Goal: Task Accomplishment & Management: Use online tool/utility

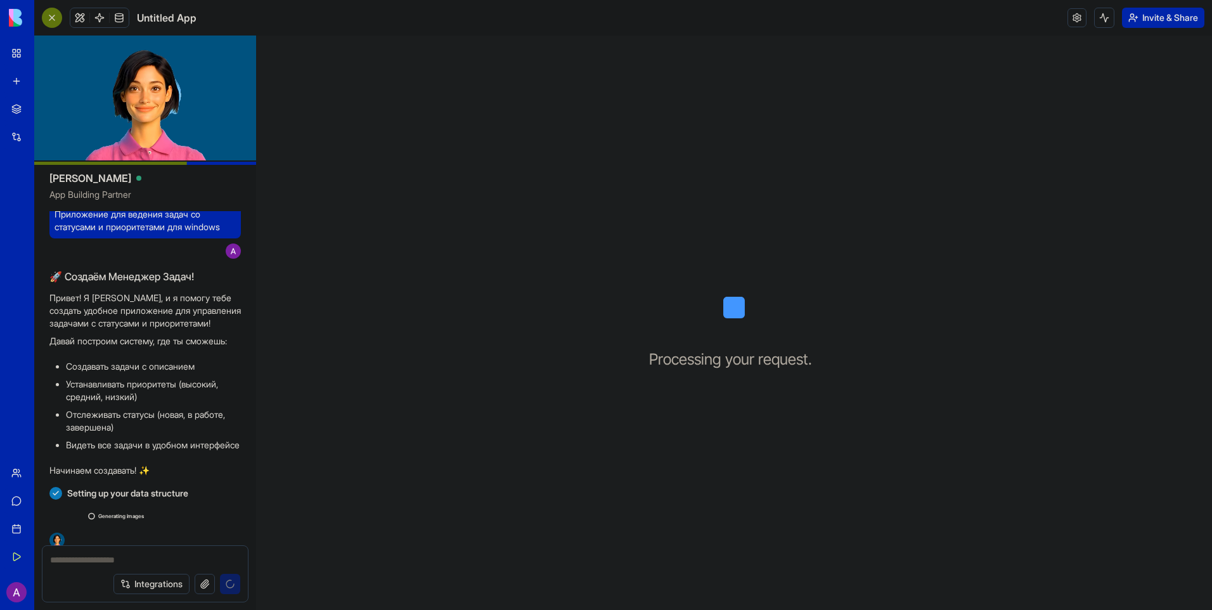
scroll to position [39, 0]
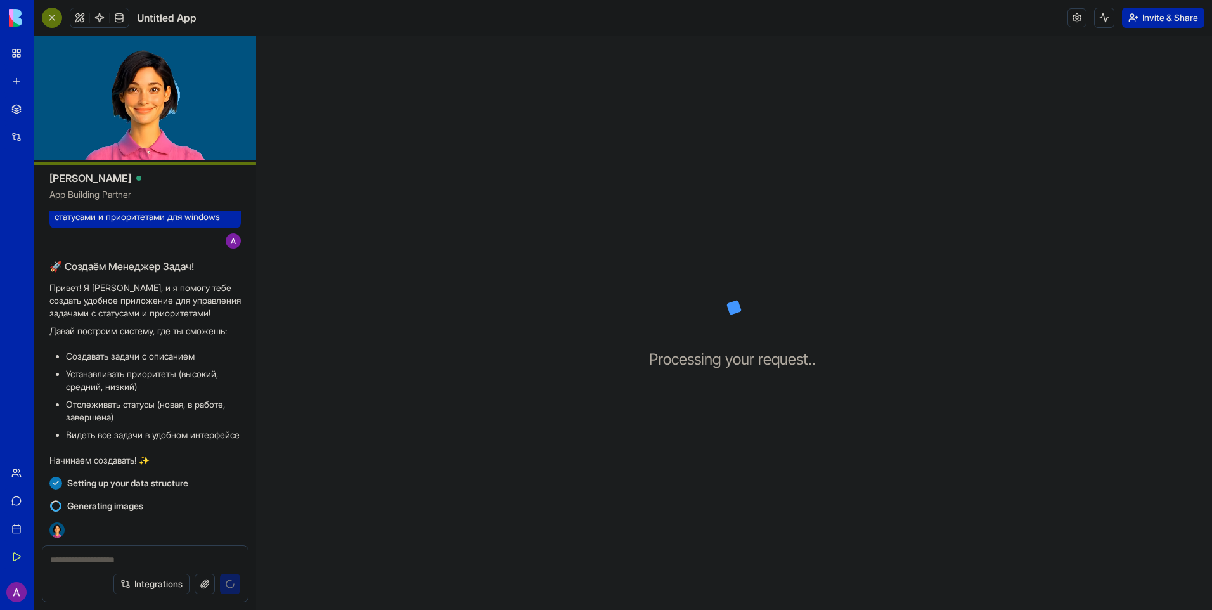
drag, startPoint x: 136, startPoint y: 115, endPoint x: 169, endPoint y: 89, distance: 42.4
click at [169, 89] on video at bounding box center [145, 98] width 222 height 125
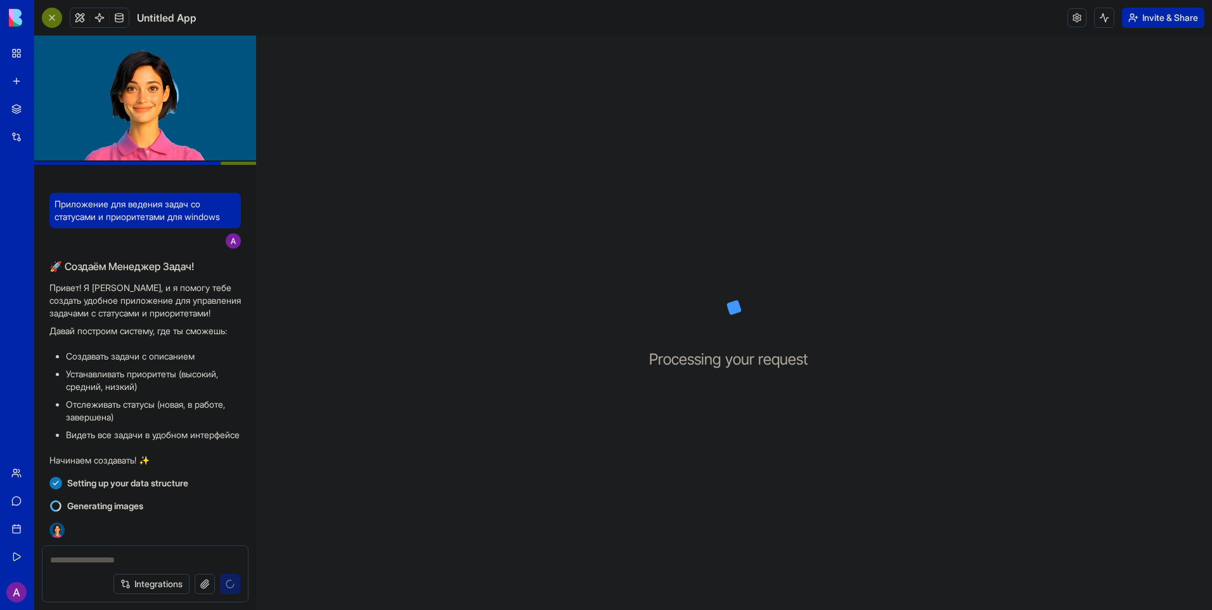
drag, startPoint x: 144, startPoint y: 108, endPoint x: 100, endPoint y: 117, distance: 44.6
click at [100, 117] on video at bounding box center [145, 98] width 222 height 125
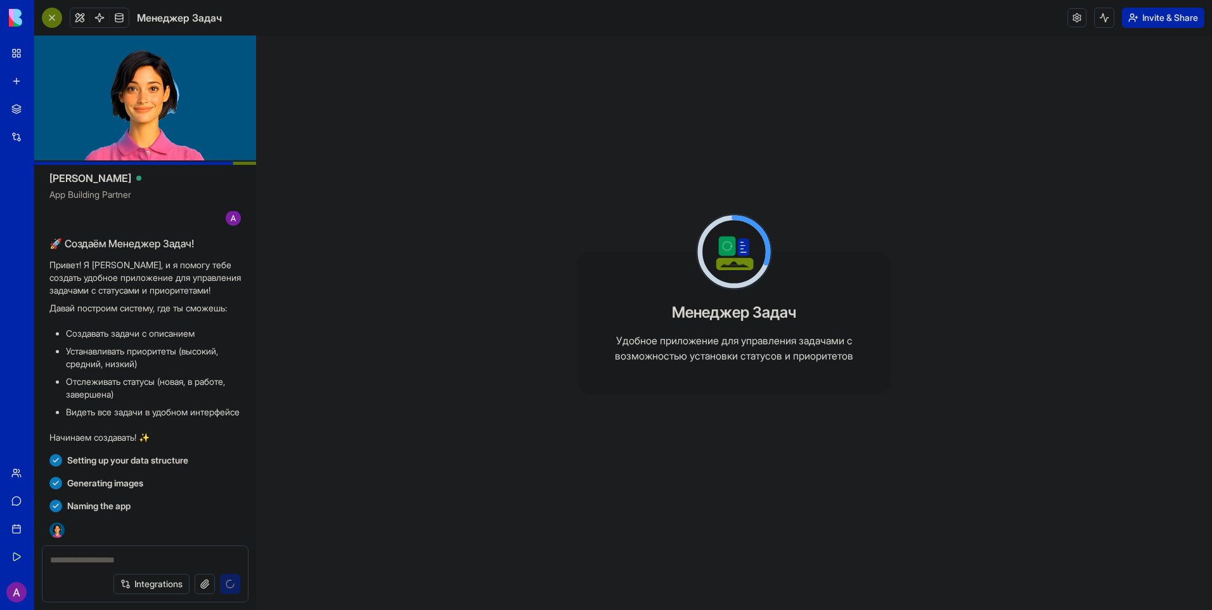
scroll to position [153, 0]
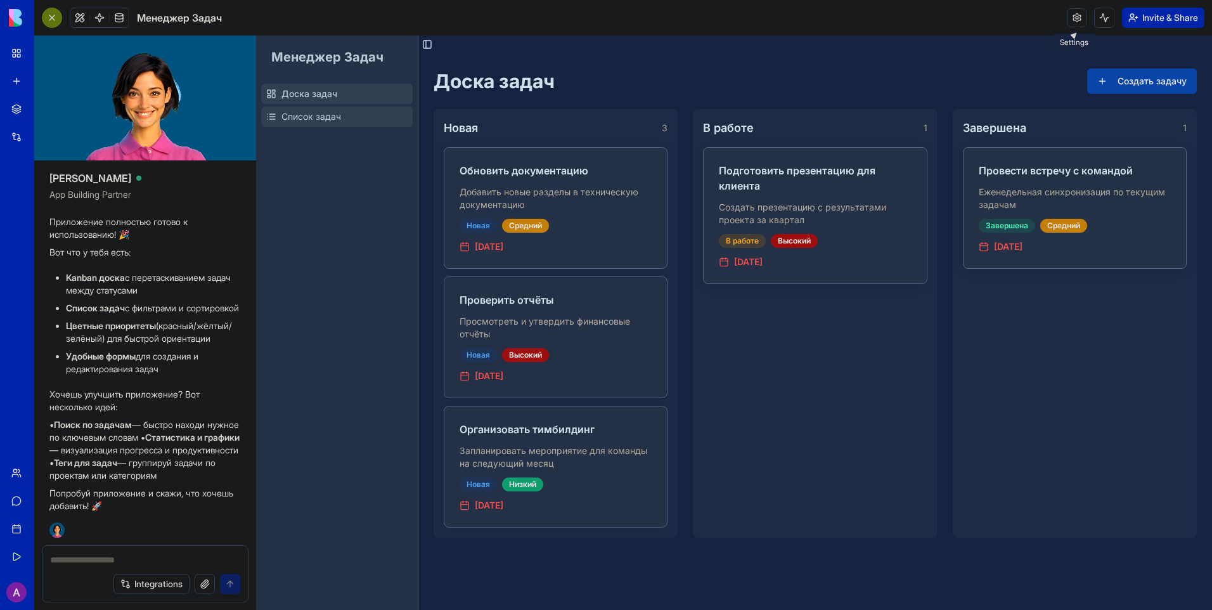
click at [316, 120] on span "Список задач" at bounding box center [312, 116] width 60 height 13
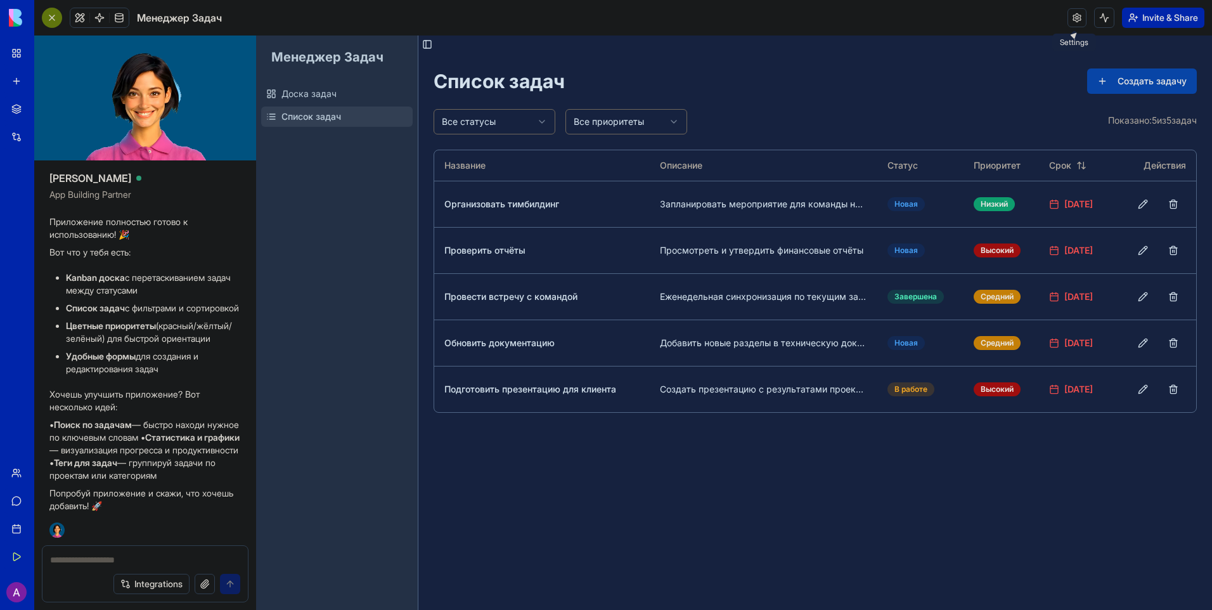
click at [328, 100] on link "Доска задач" at bounding box center [337, 94] width 152 height 20
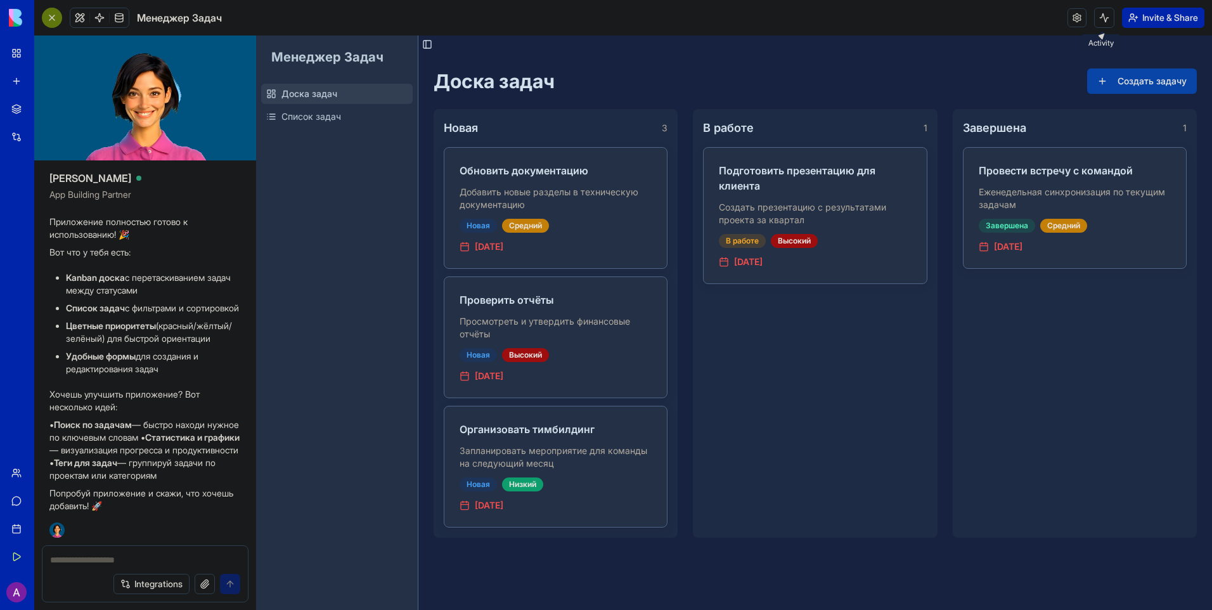
click at [1186, 138] on div "Завершена 1 Провести встречу с командой Еженедельная синхронизация по текущим з…" at bounding box center [1075, 323] width 244 height 429
drag, startPoint x: 1170, startPoint y: 125, endPoint x: 1034, endPoint y: 108, distance: 136.8
click at [985, 119] on div "Завершена 1" at bounding box center [1075, 128] width 224 height 18
click at [1160, 84] on button "Создать задачу" at bounding box center [1142, 80] width 110 height 25
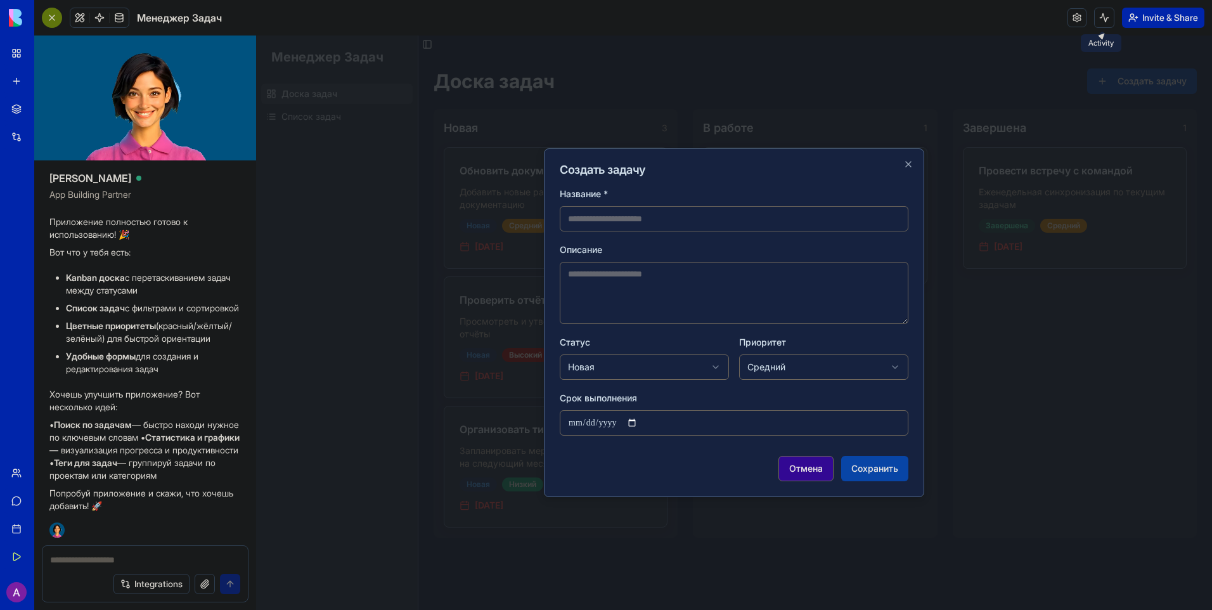
click at [806, 464] on button "Отмена" at bounding box center [806, 468] width 55 height 25
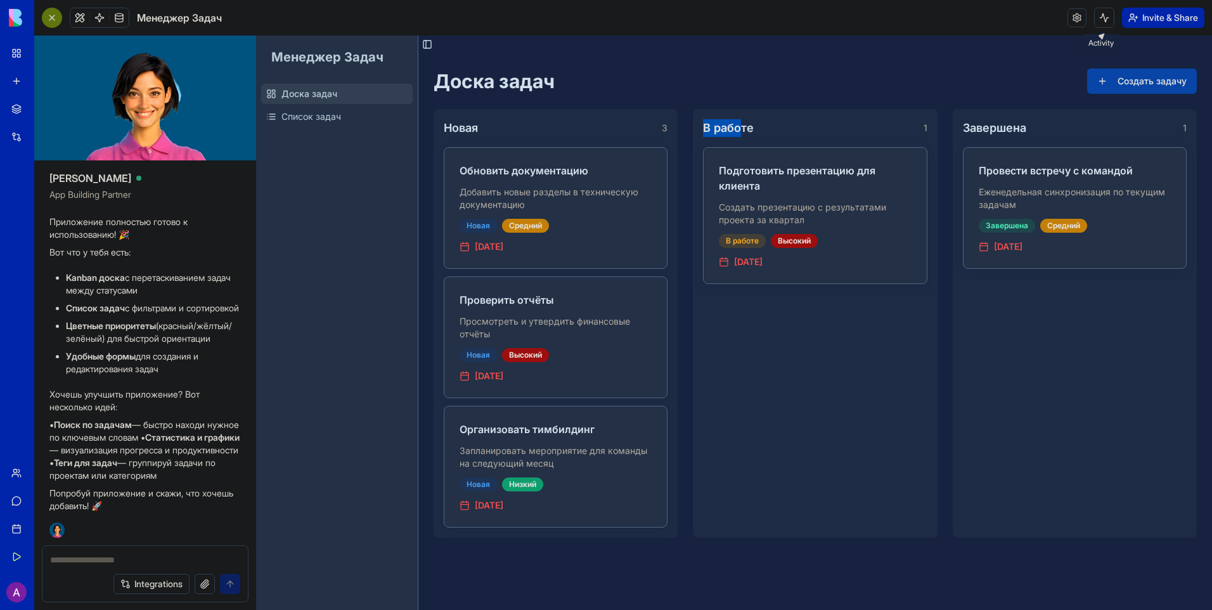
drag, startPoint x: 739, startPoint y: 126, endPoint x: 680, endPoint y: 123, distance: 59.1
click at [680, 123] on div "Новая 3 Обновить документацию Добавить новые разделы в техническую документацию…" at bounding box center [815, 323] width 763 height 429
click at [625, 205] on p "Добавить новые разделы в техническую документацию" at bounding box center [556, 198] width 192 height 25
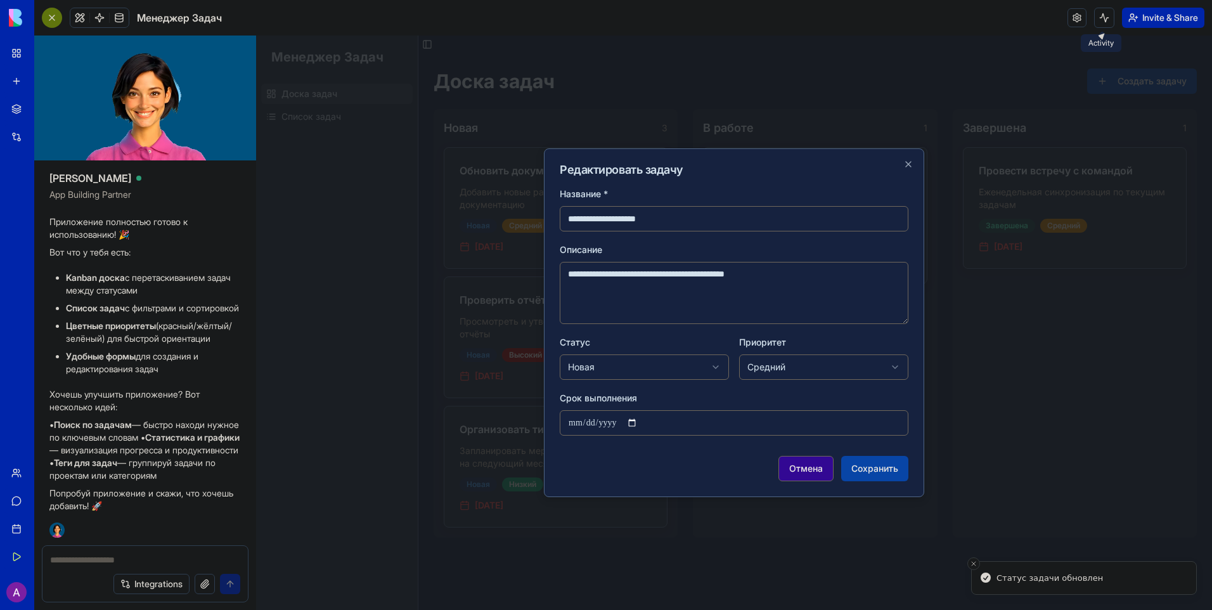
click at [813, 463] on button "Отмена" at bounding box center [806, 468] width 55 height 25
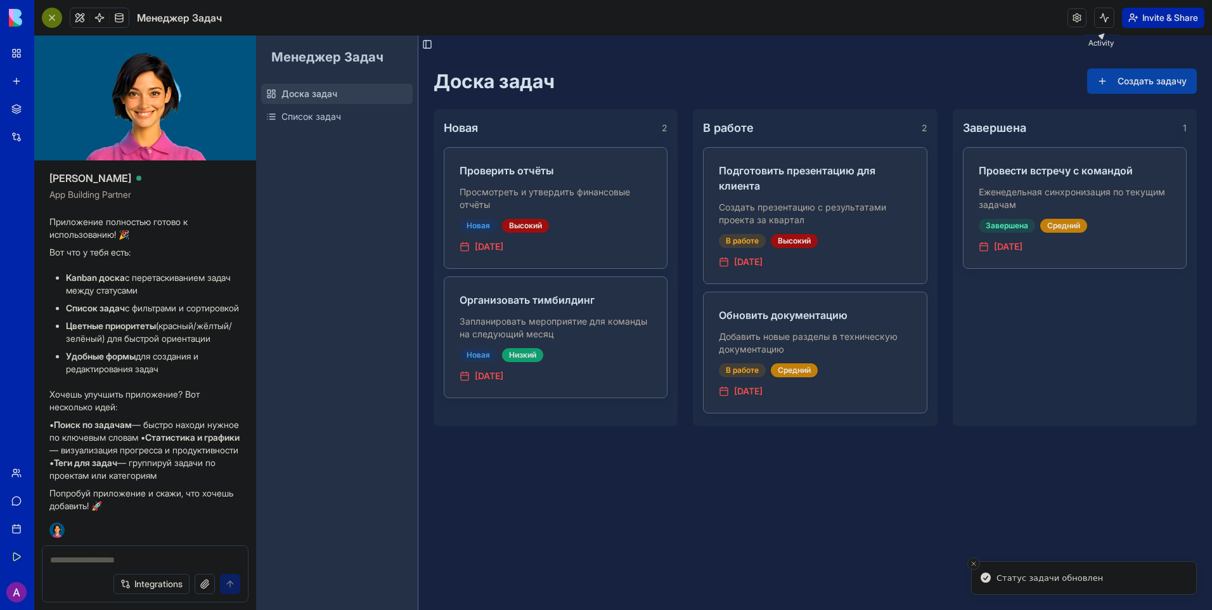
click at [977, 561] on icon "Close toast" at bounding box center [974, 564] width 8 height 8
click at [742, 354] on p "Добавить новые разделы в техническую документацию" at bounding box center [815, 342] width 192 height 25
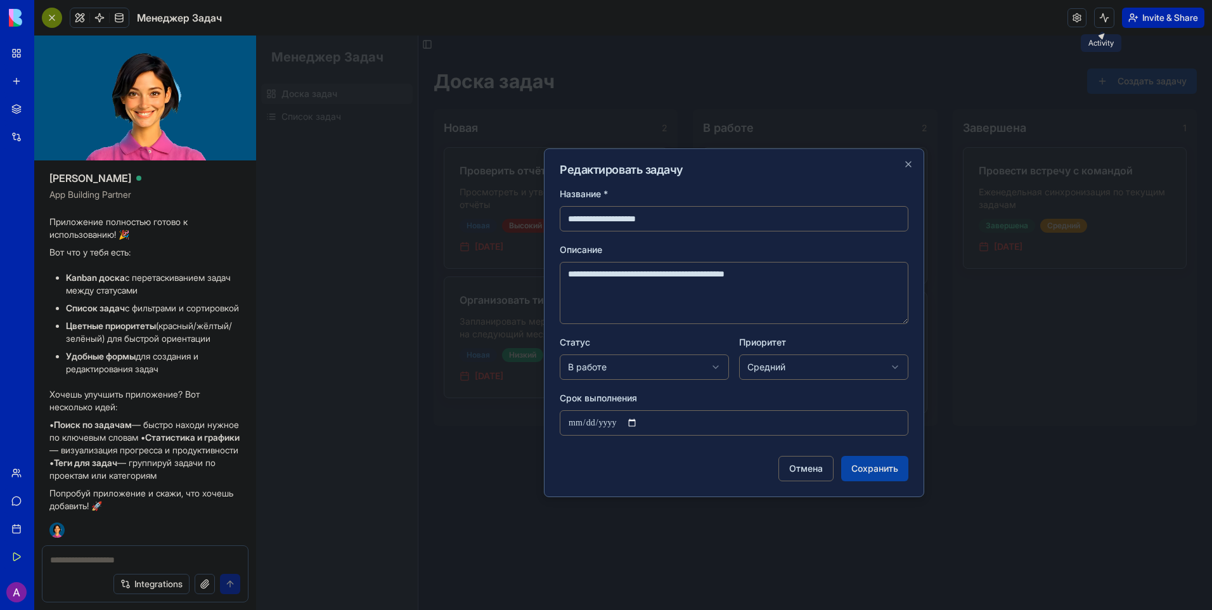
drag, startPoint x: 803, startPoint y: 467, endPoint x: 768, endPoint y: 434, distance: 47.6
click at [801, 467] on button "Отмена" at bounding box center [806, 468] width 55 height 25
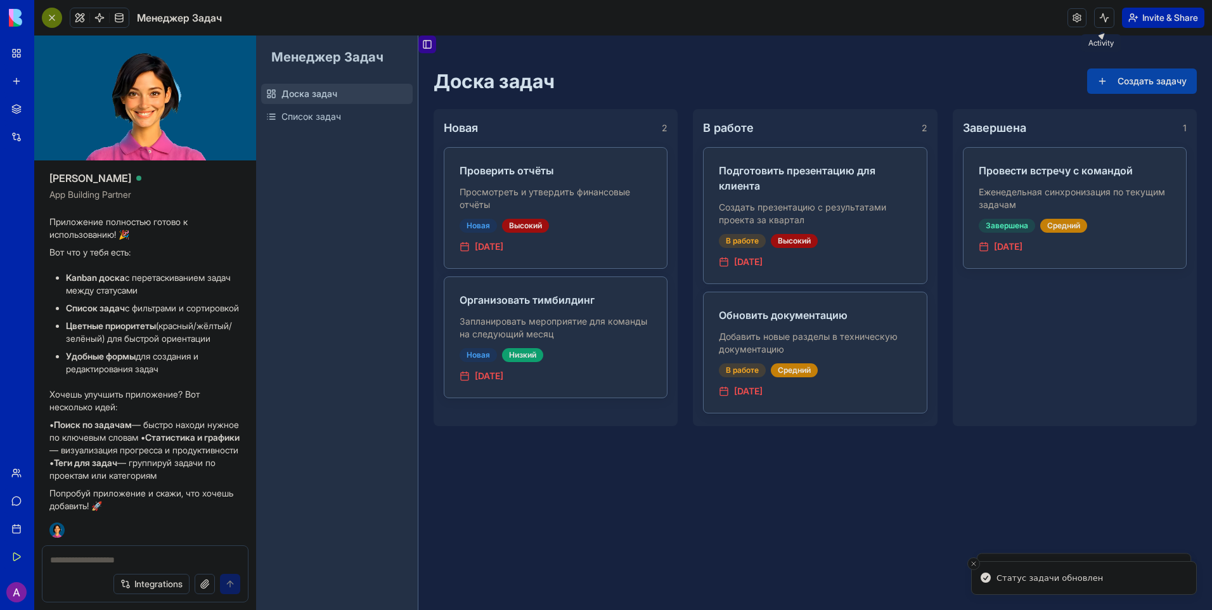
click at [422, 44] on button "Toggle Sidebar" at bounding box center [427, 45] width 18 height 18
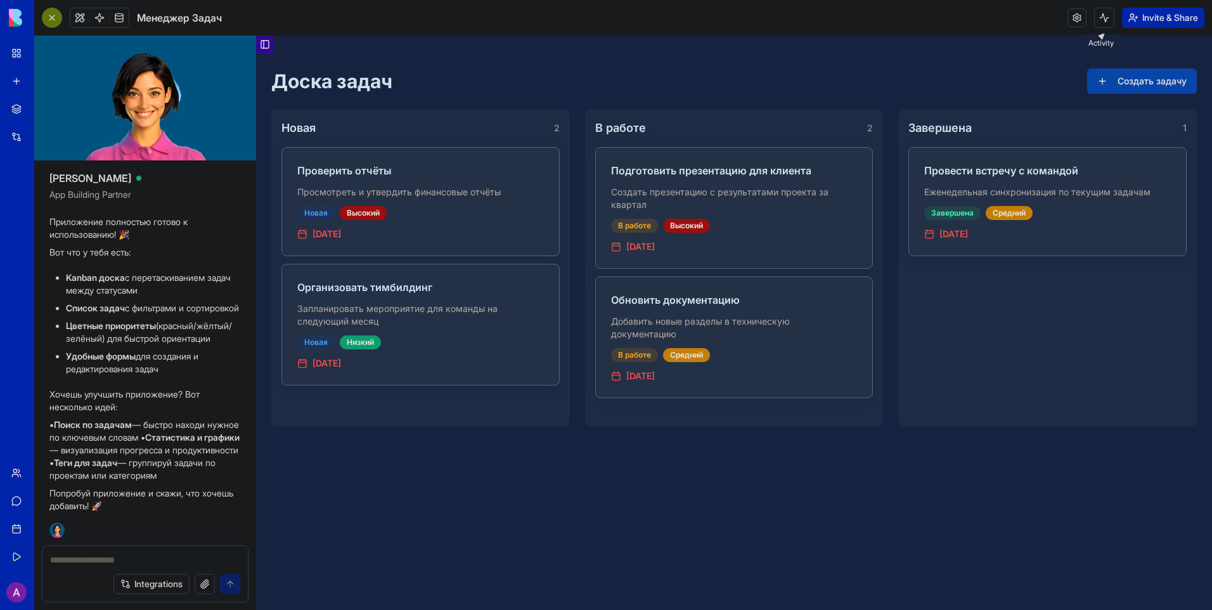
click at [264, 44] on button "Toggle Sidebar" at bounding box center [265, 45] width 18 height 18
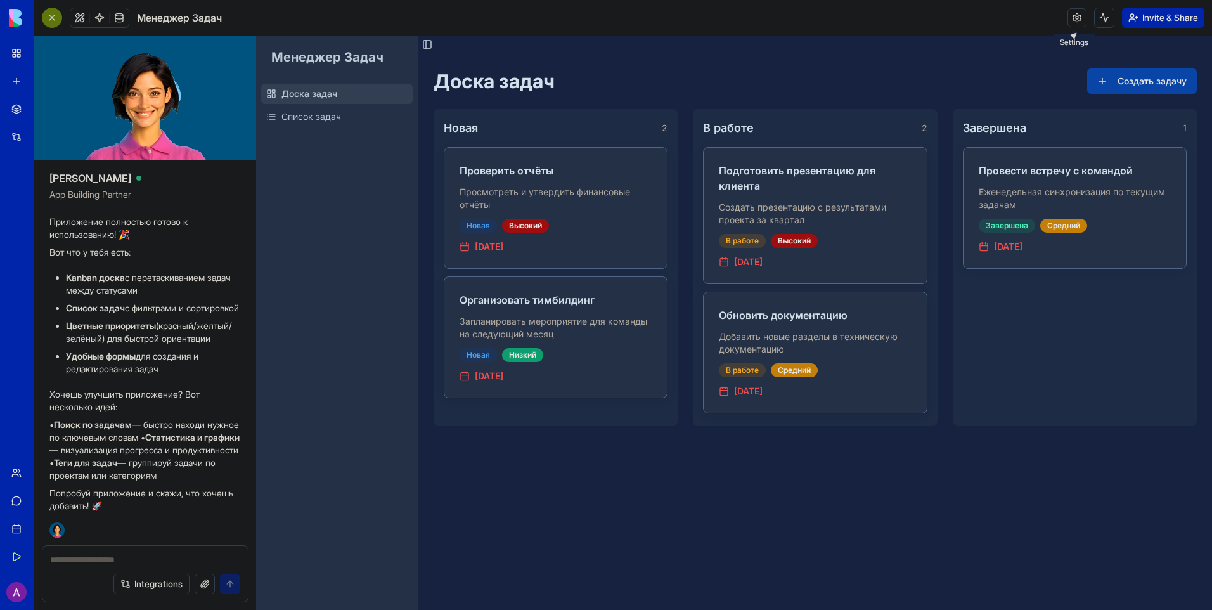
click at [1078, 19] on link at bounding box center [1077, 17] width 19 height 19
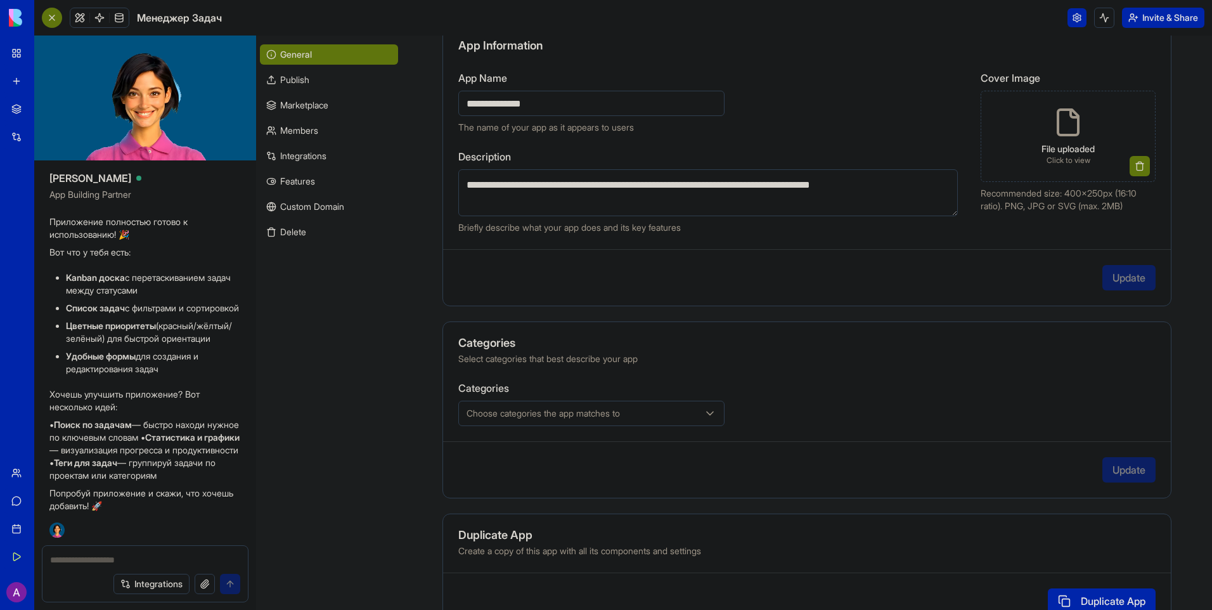
scroll to position [162, 0]
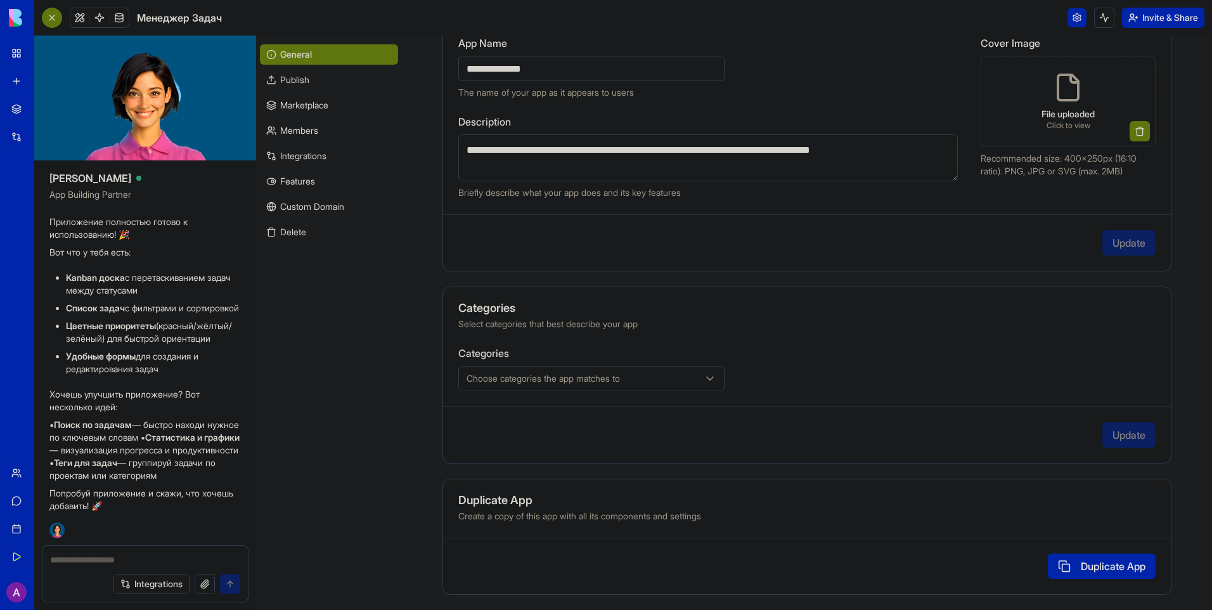
click at [145, 557] on textarea at bounding box center [145, 560] width 190 height 13
click at [148, 586] on button "Integrations" at bounding box center [151, 584] width 76 height 20
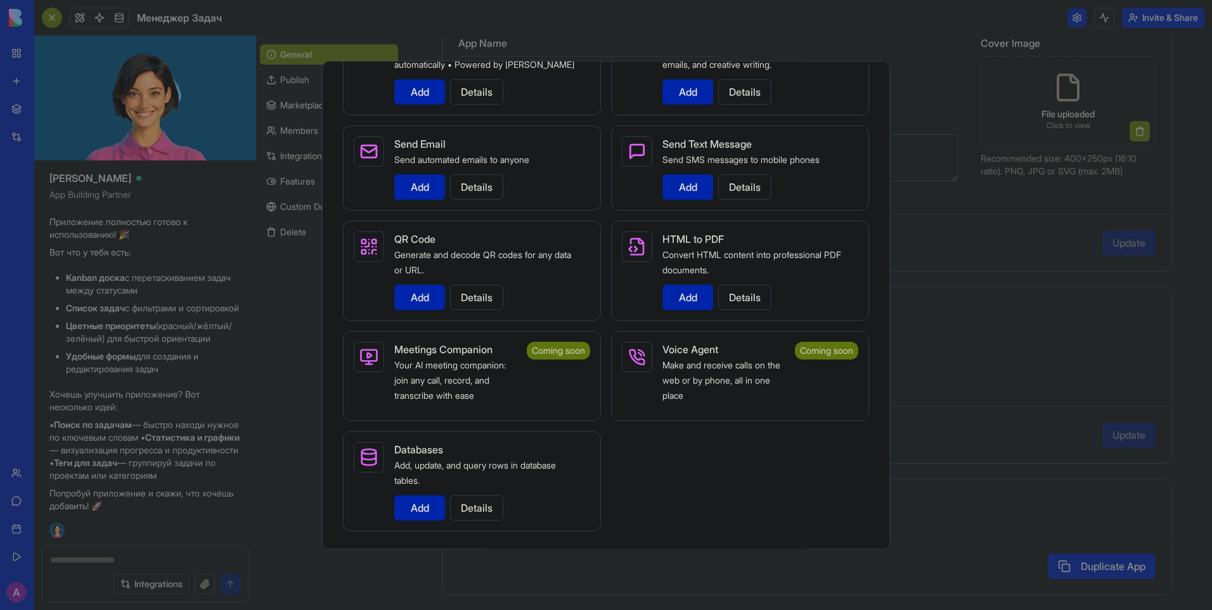
scroll to position [2180, 0]
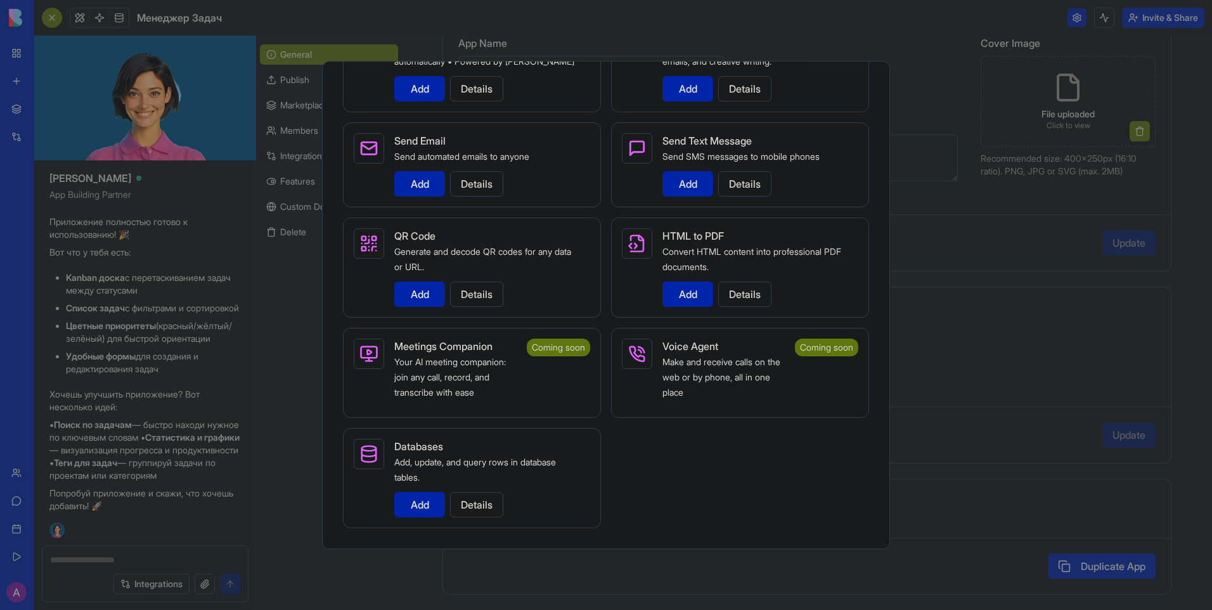
drag, startPoint x: 122, startPoint y: 512, endPoint x: 107, endPoint y: 524, distance: 19.4
click at [104, 525] on div at bounding box center [606, 305] width 1212 height 610
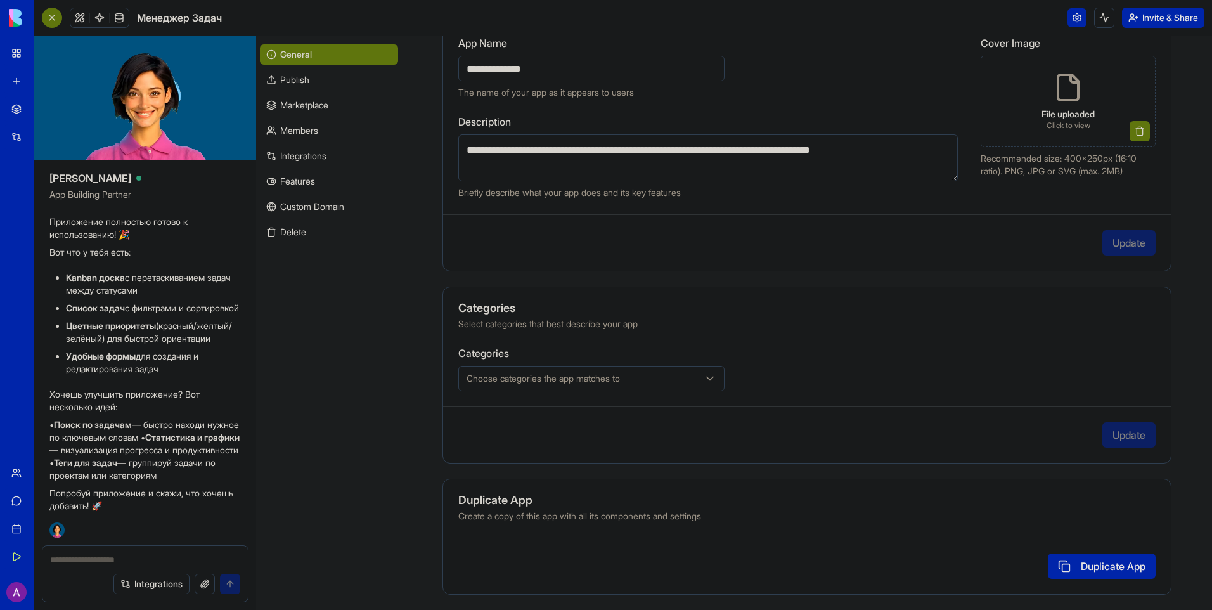
click at [123, 564] on textarea at bounding box center [145, 560] width 190 height 13
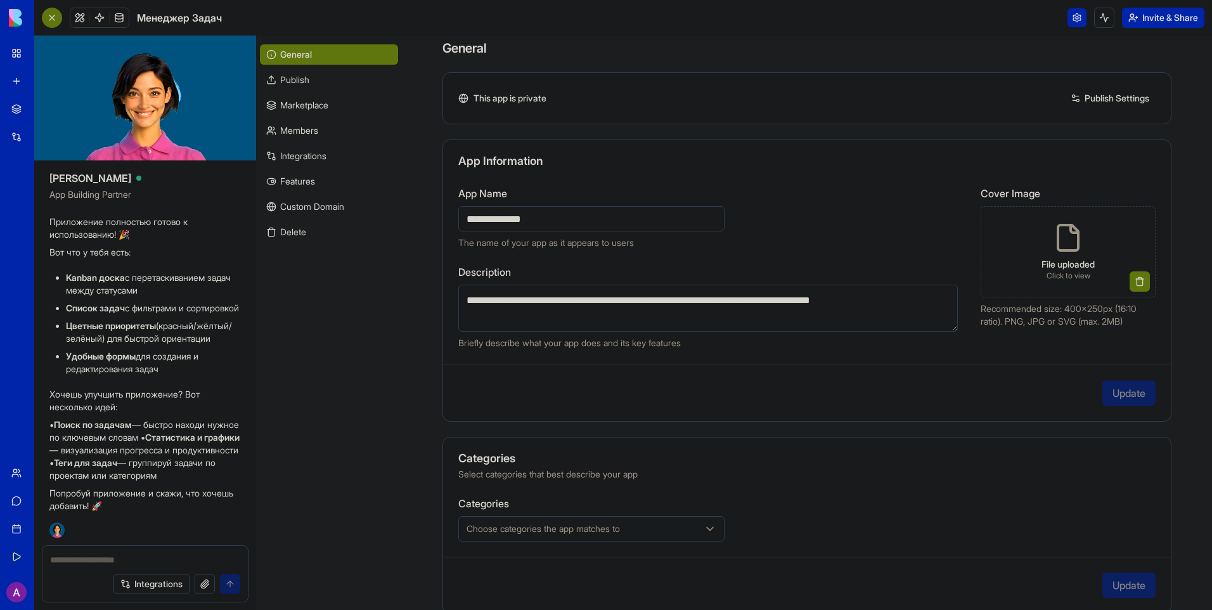
scroll to position [0, 0]
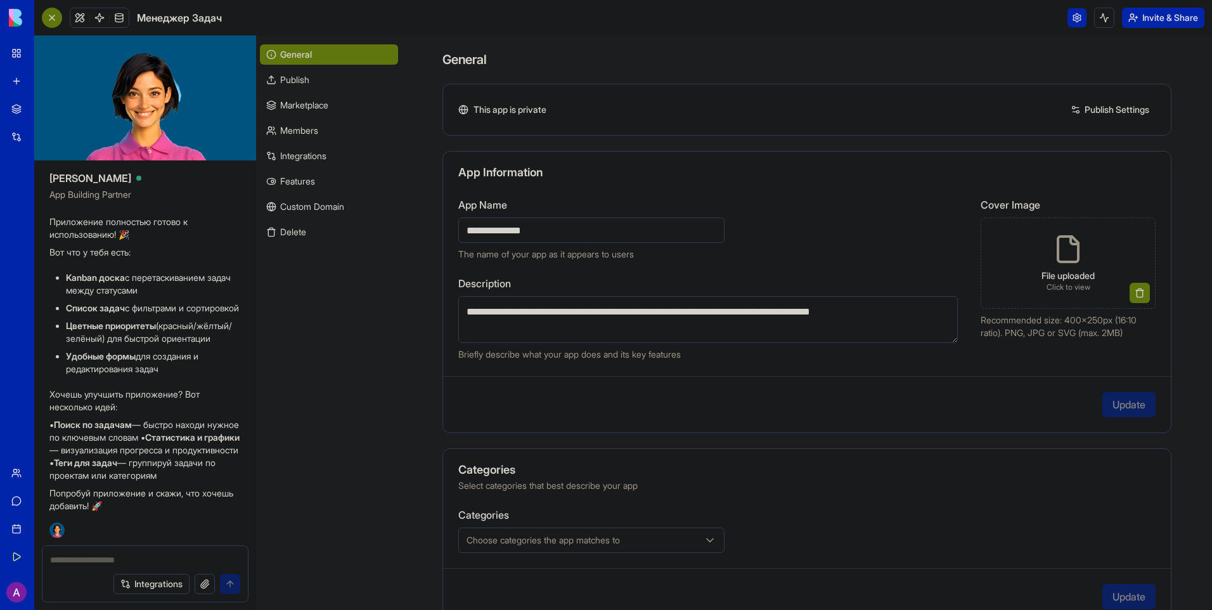
click at [288, 84] on link "Publish" at bounding box center [329, 80] width 138 height 20
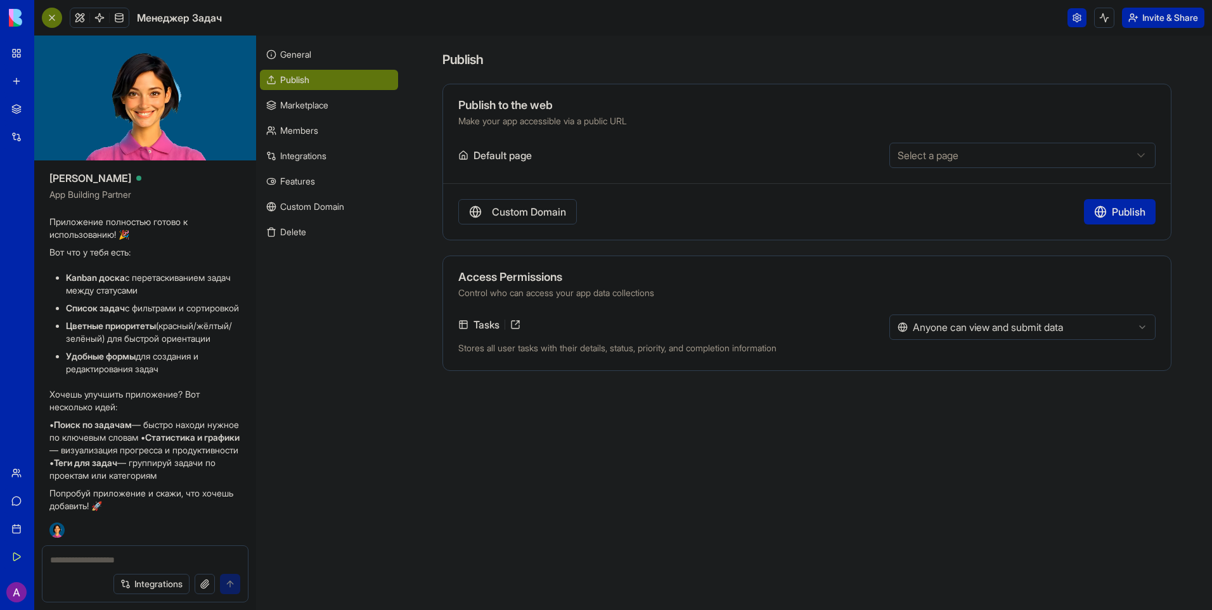
click at [1047, 332] on html "My Workspace New app Marketplace Integrations Recent Untitled App AI Logo Gener…" at bounding box center [606, 305] width 1212 height 610
click at [1025, 329] on html "My Workspace New app Marketplace Integrations Recent Untitled App AI Logo Gener…" at bounding box center [606, 305] width 1212 height 610
click at [1105, 18] on button at bounding box center [1104, 18] width 20 height 20
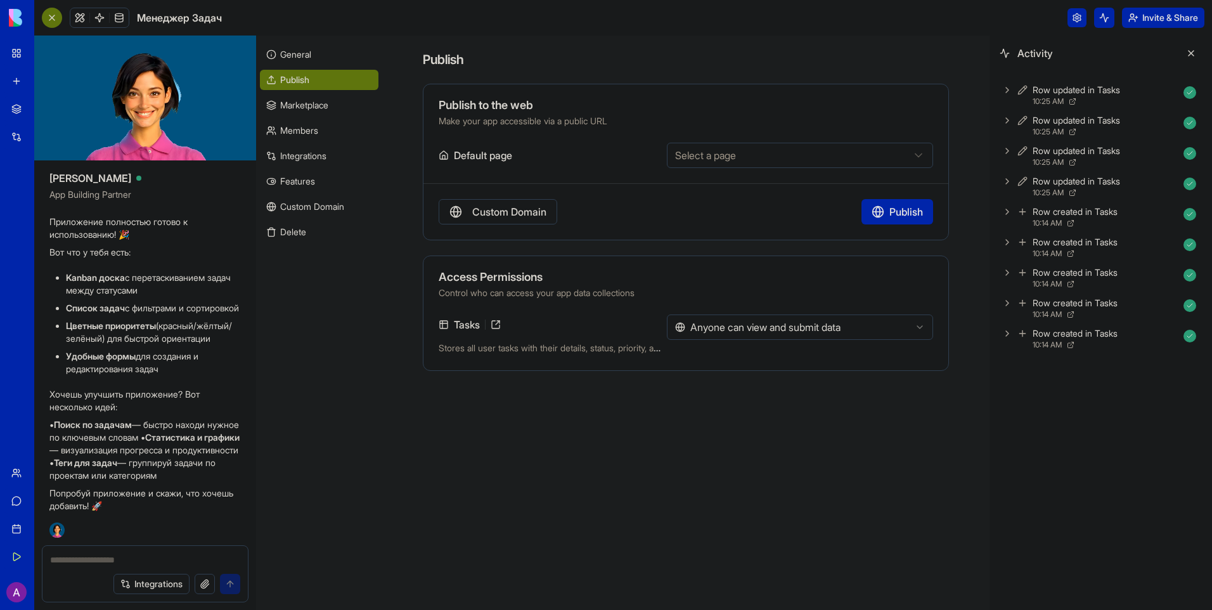
click at [1105, 18] on button at bounding box center [1104, 18] width 20 height 20
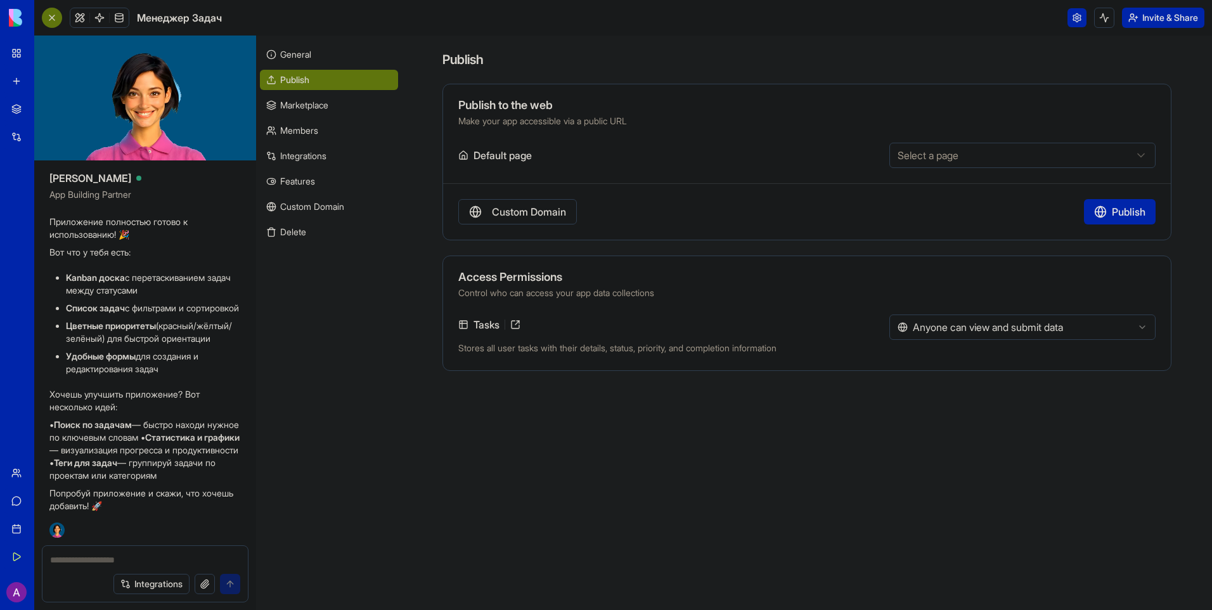
click at [328, 55] on link "General" at bounding box center [329, 54] width 138 height 20
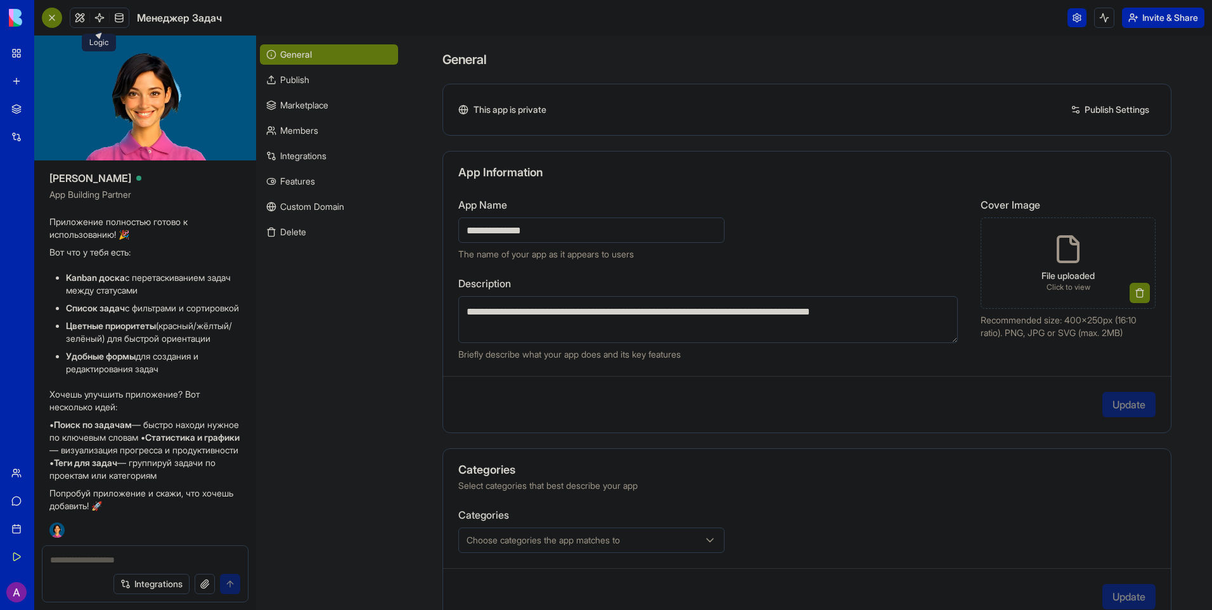
click at [82, 13] on span at bounding box center [100, 18] width 36 height 36
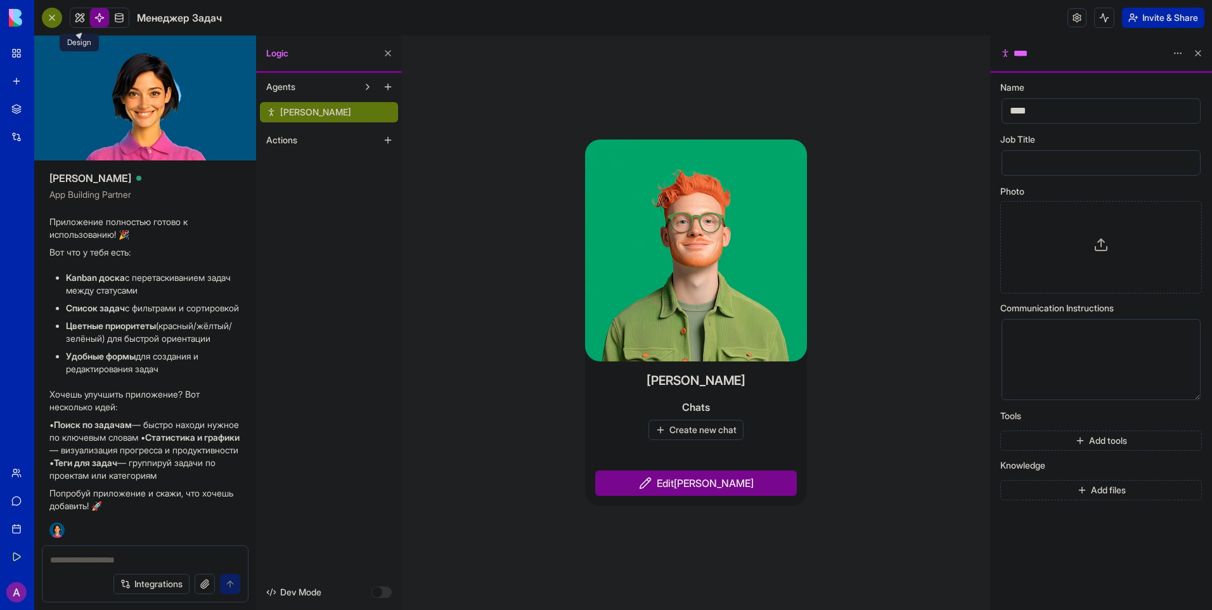
click at [76, 20] on link at bounding box center [79, 17] width 19 height 19
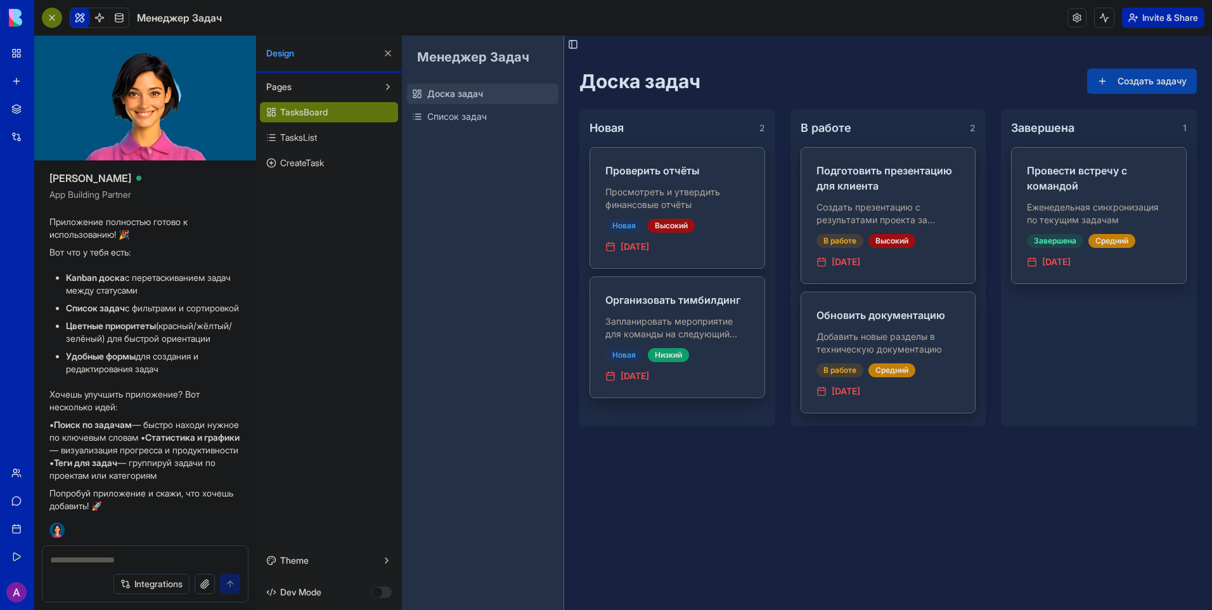
click at [389, 81] on button at bounding box center [388, 87] width 20 height 20
click at [386, 84] on button at bounding box center [388, 87] width 20 height 20
click at [315, 141] on span "TasksList" at bounding box center [298, 137] width 37 height 13
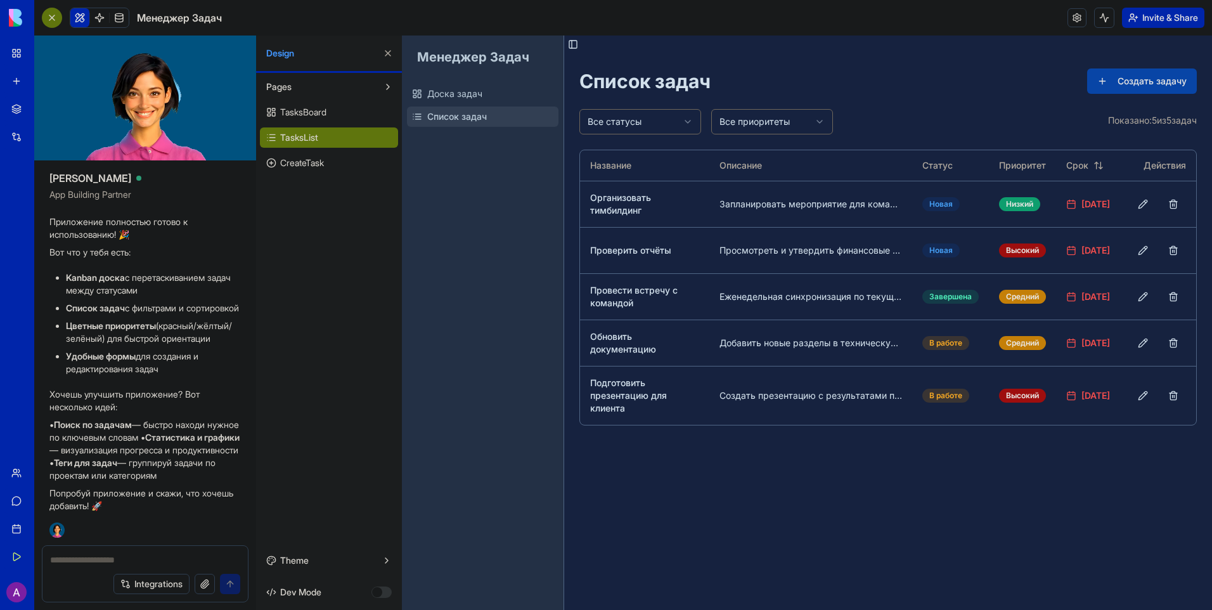
click at [328, 121] on link "TasksBoard" at bounding box center [329, 112] width 138 height 20
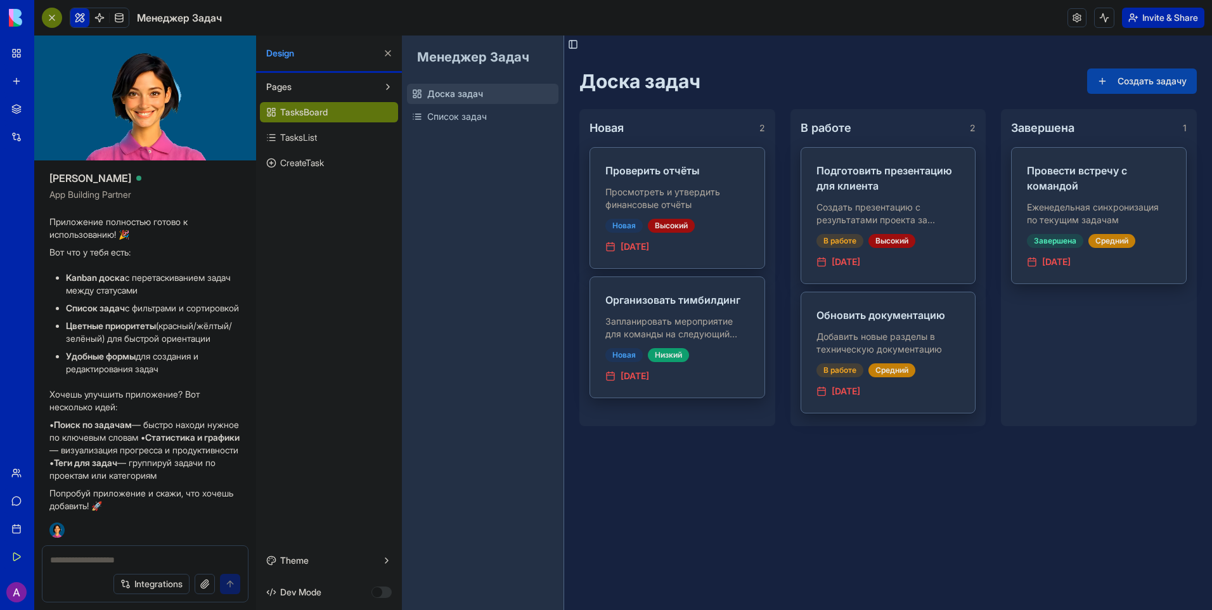
click at [320, 148] on div "TasksBoard TasksList CreateTask" at bounding box center [329, 135] width 138 height 76
click at [313, 141] on span "TasksList" at bounding box center [298, 137] width 37 height 13
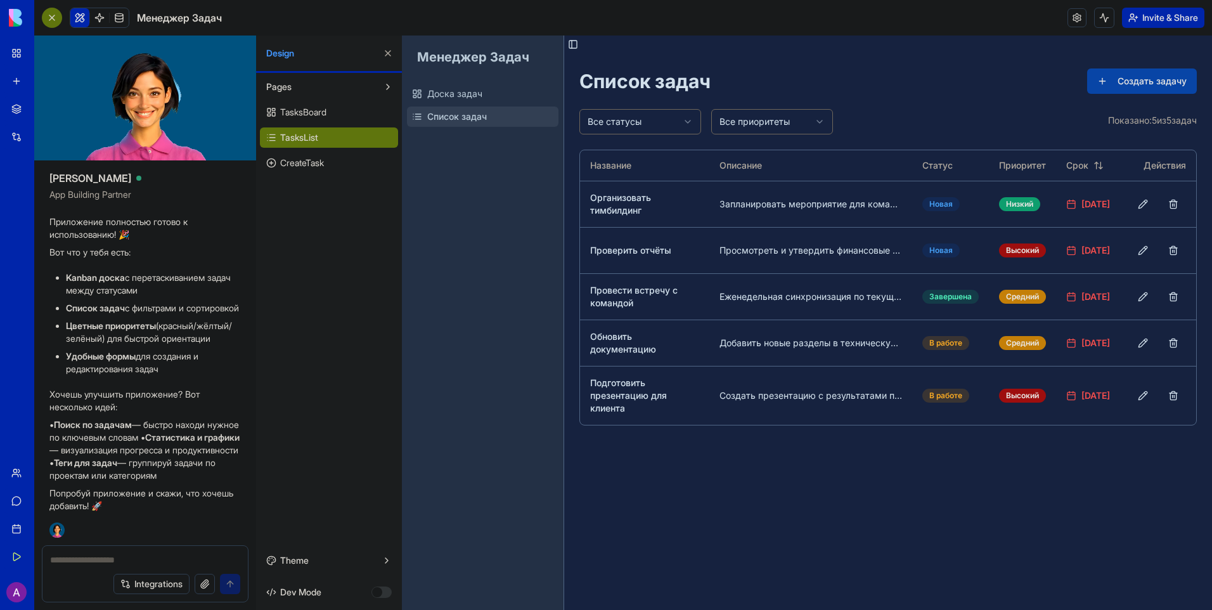
click at [320, 163] on span "CreateTask" at bounding box center [302, 163] width 44 height 13
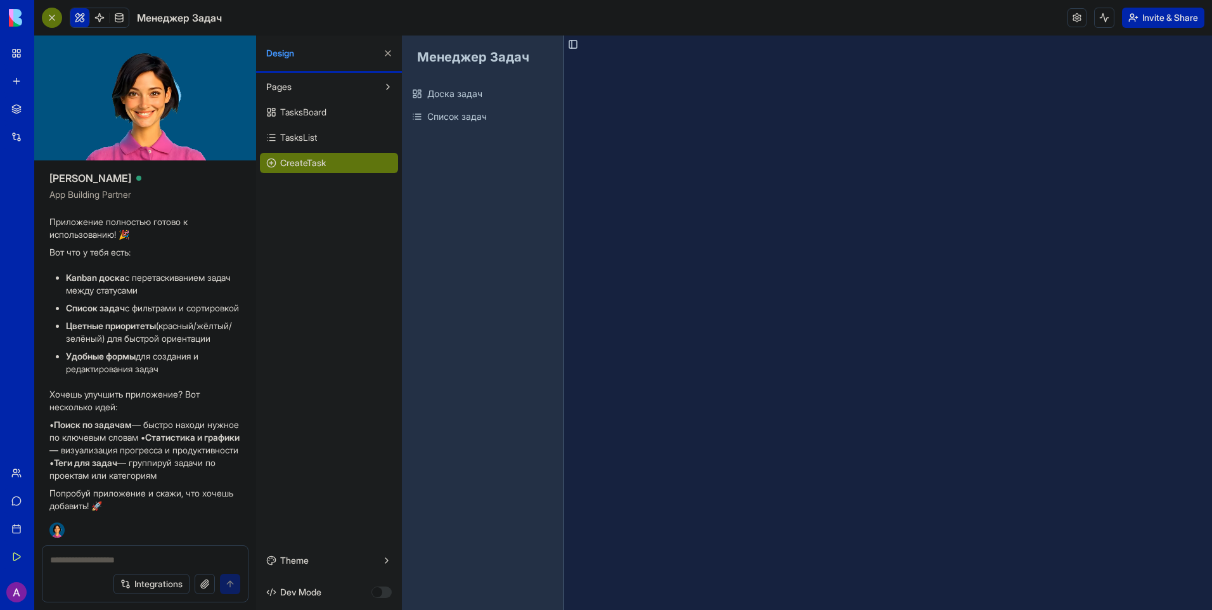
click at [326, 114] on span "TasksBoard" at bounding box center [303, 112] width 46 height 13
